Goal: Task Accomplishment & Management: Complete application form

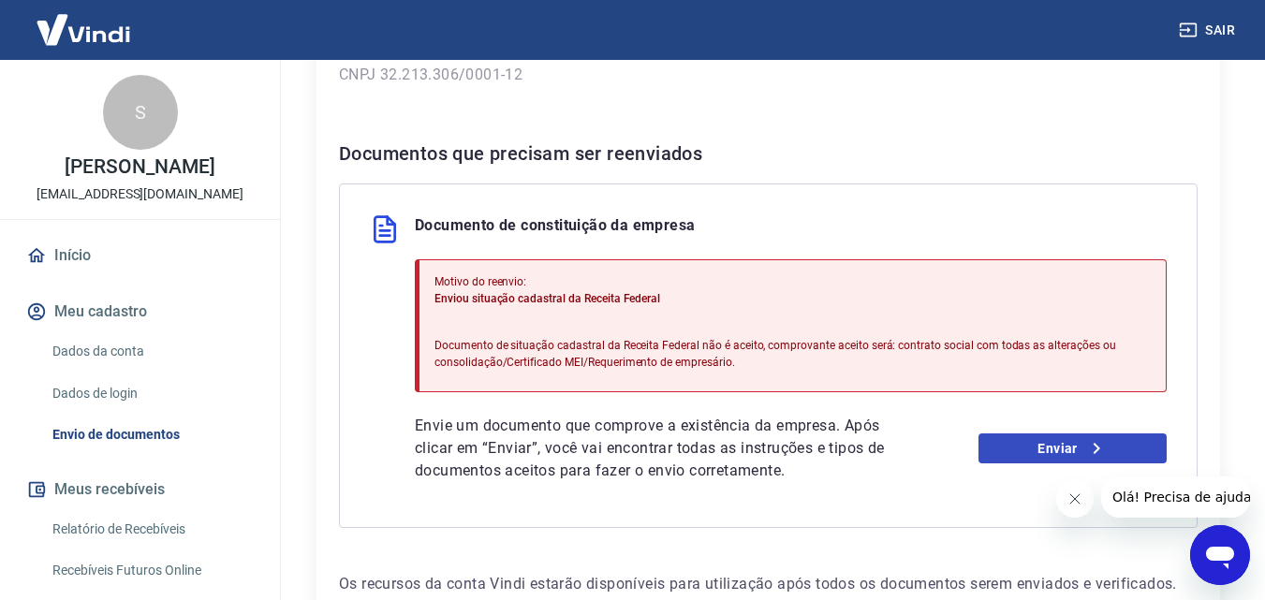
scroll to position [375, 0]
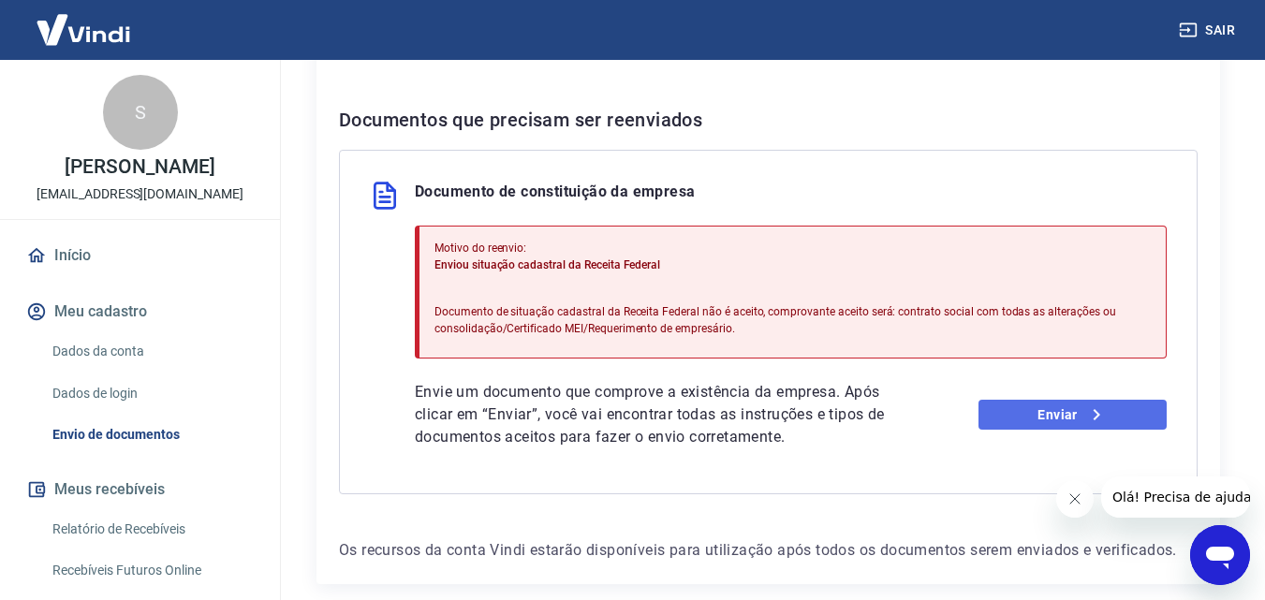
click at [1109, 416] on link "Enviar" at bounding box center [1073, 415] width 188 height 30
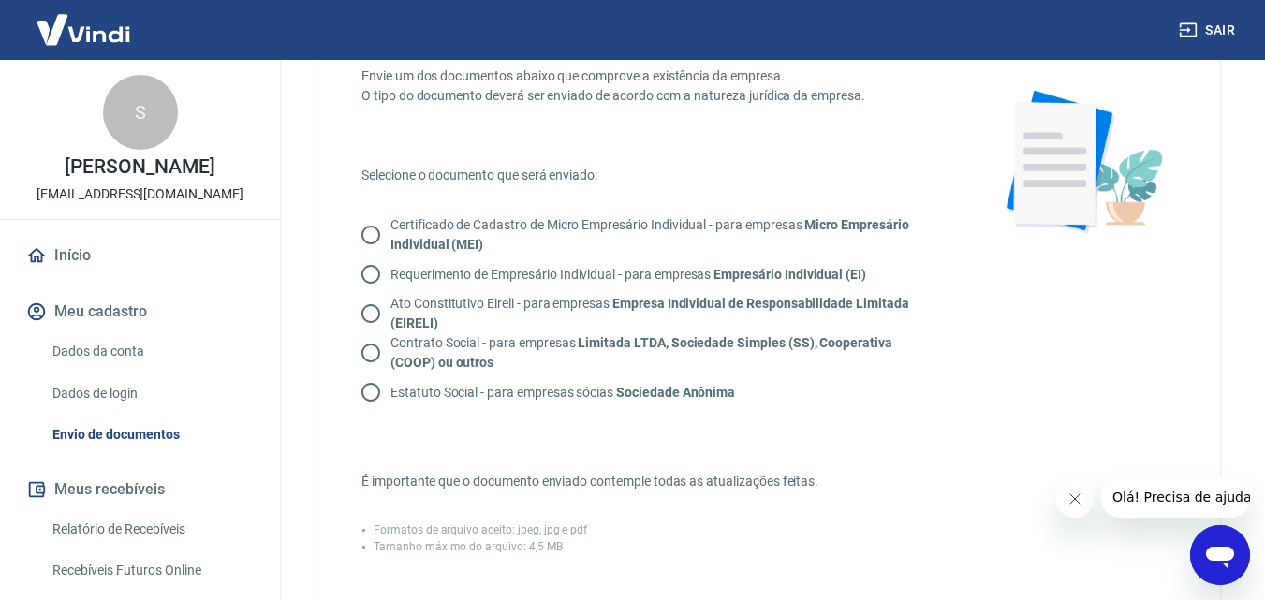
scroll to position [94, 0]
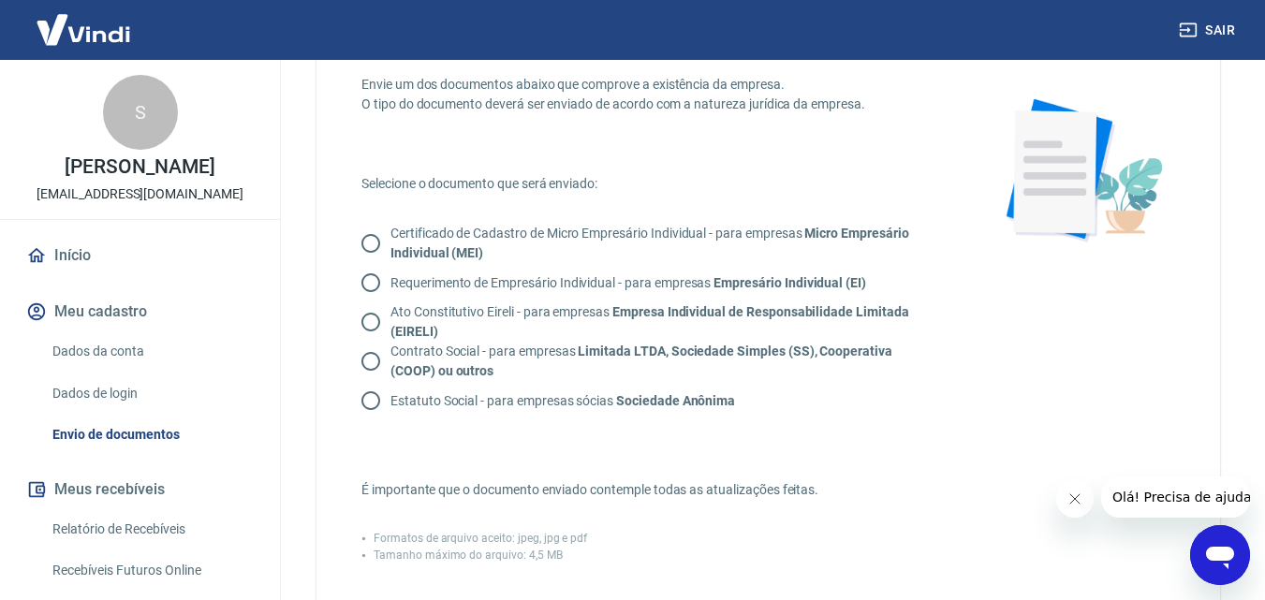
click at [506, 348] on p "Contrato Social - para empresas Limitada LTDA, Sociedade Simples (SS), Cooperat…" at bounding box center [658, 361] width 537 height 39
click at [390, 348] on input "Contrato Social - para empresas Limitada LTDA, Sociedade Simples (SS), Cooperat…" at bounding box center [370, 361] width 39 height 39
radio input "true"
click at [554, 230] on p "Certificado de Cadastro de Micro Empresário Individual - para empresas Micro Em…" at bounding box center [658, 243] width 537 height 39
click at [364, 237] on input "Certificado de Cadastro de Micro Empresário Individual - para empresas Micro Em…" at bounding box center [370, 243] width 39 height 39
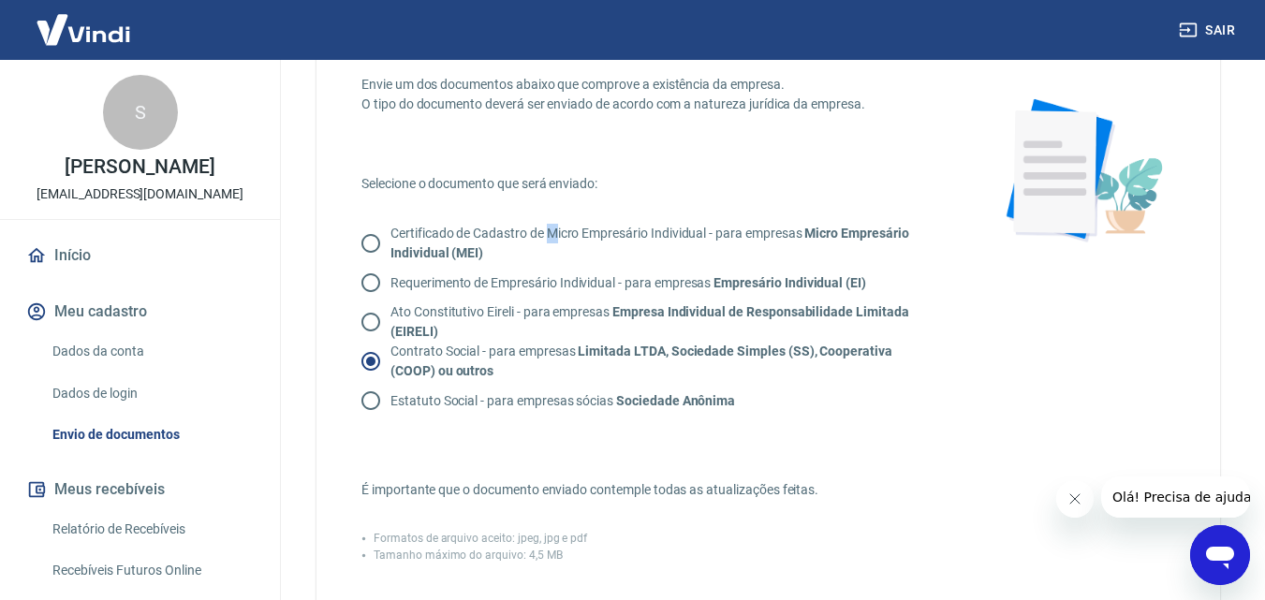
radio input "true"
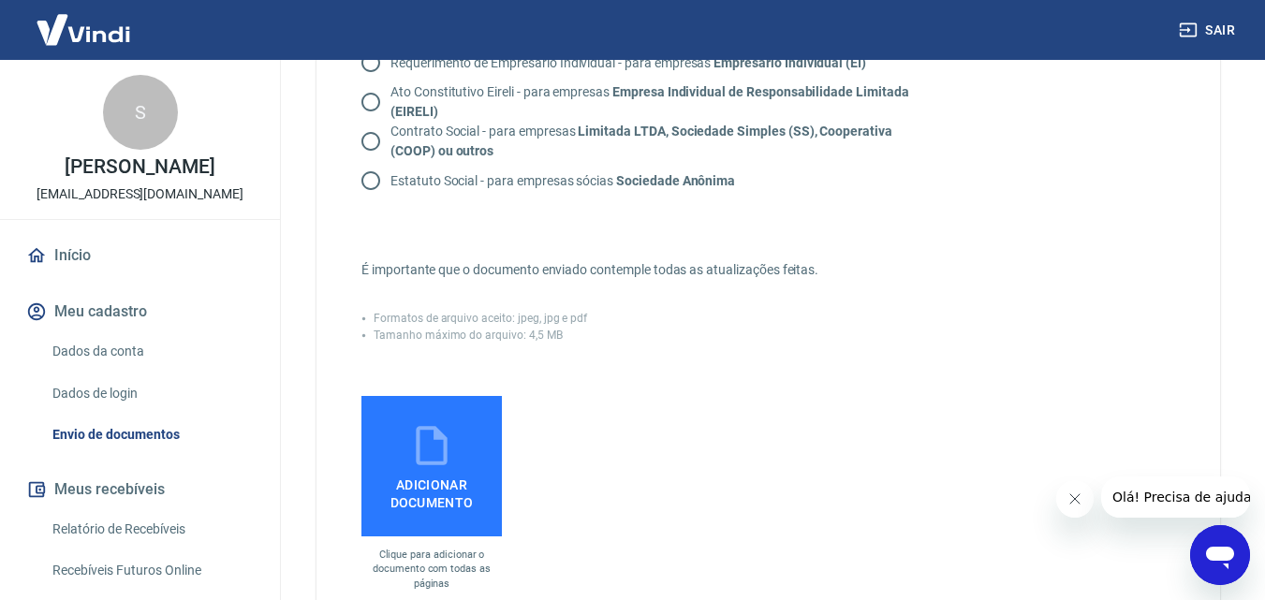
scroll to position [375, 0]
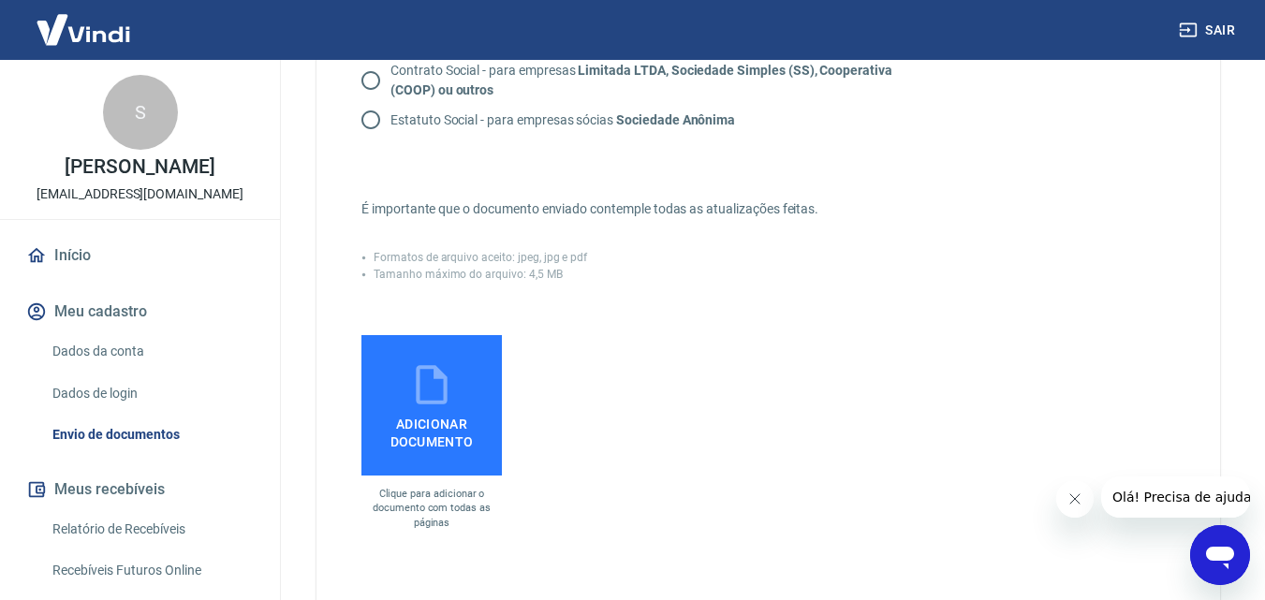
click at [462, 422] on span "Adicionar documento" at bounding box center [431, 429] width 125 height 42
click at [0, 0] on input "Adicionar documento" at bounding box center [0, 0] width 0 height 0
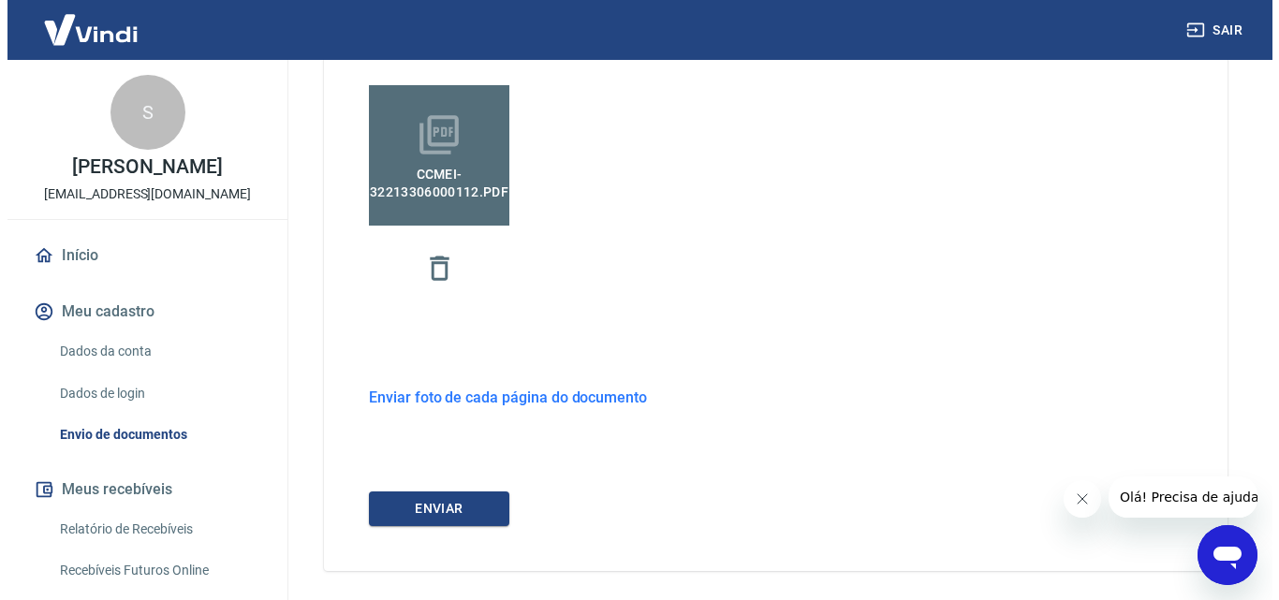
scroll to position [699, 0]
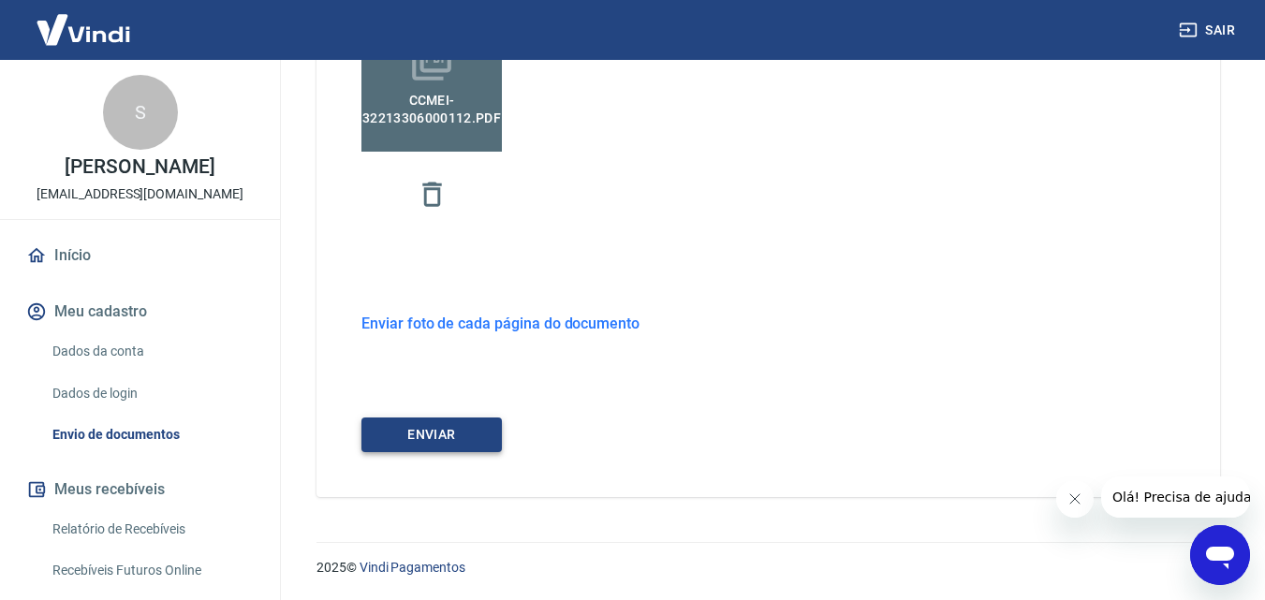
click at [443, 436] on button "ENVIAR" at bounding box center [431, 435] width 140 height 35
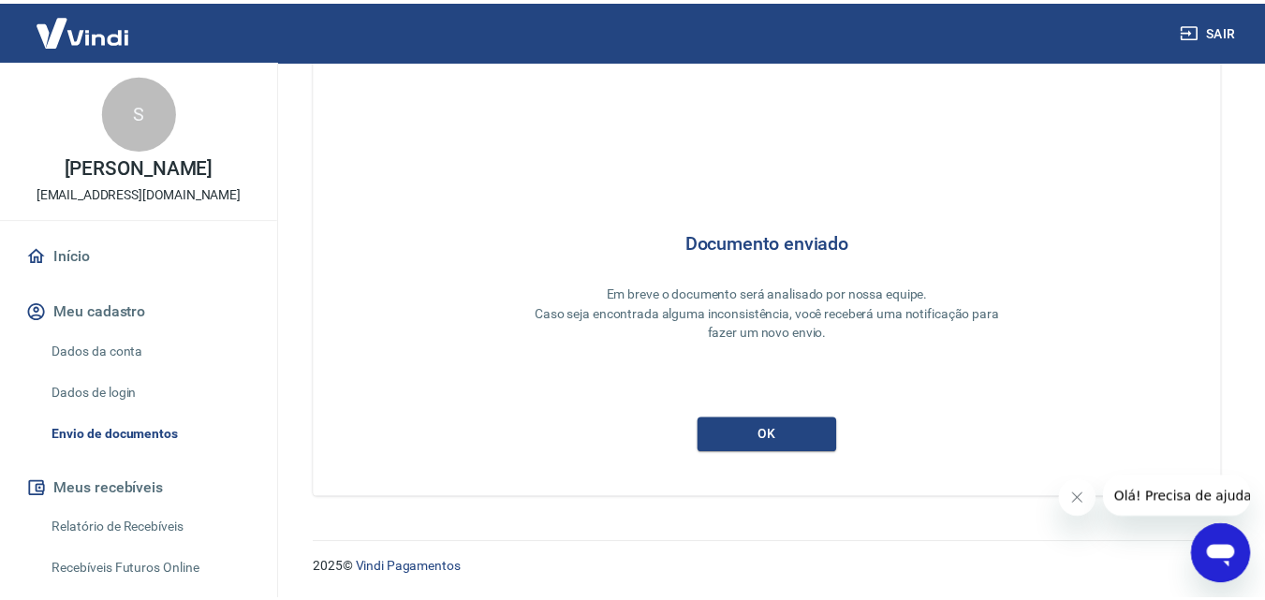
scroll to position [50, 0]
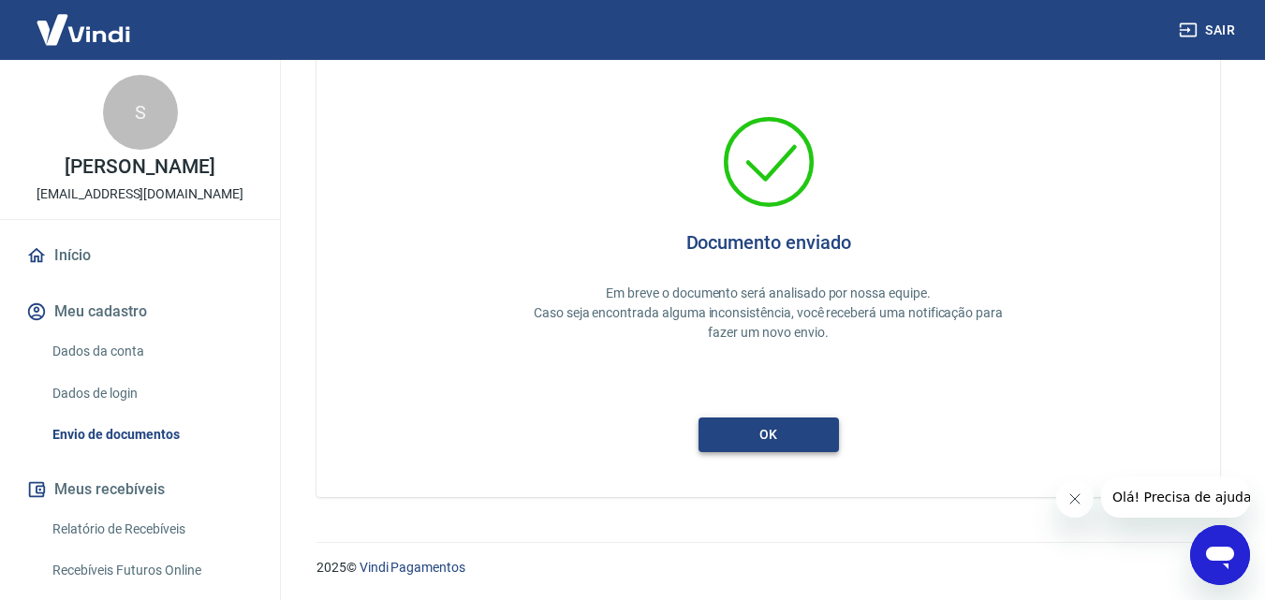
click at [778, 435] on button "ok" at bounding box center [769, 435] width 140 height 35
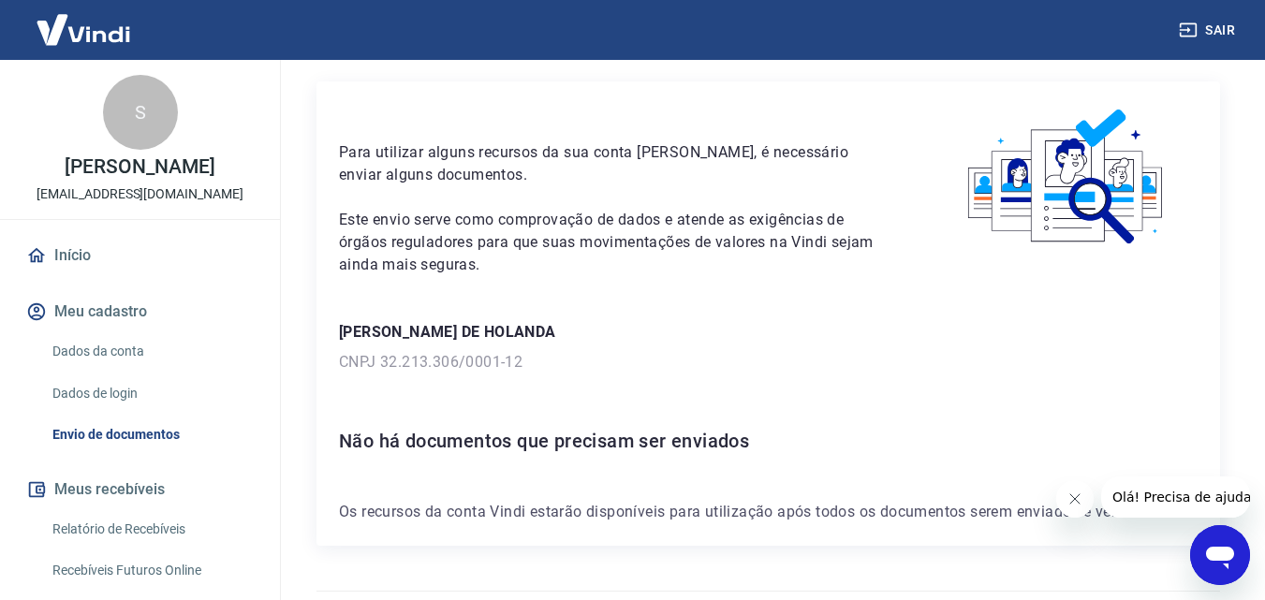
scroll to position [102, 0]
